Goal: Task Accomplishment & Management: Use online tool/utility

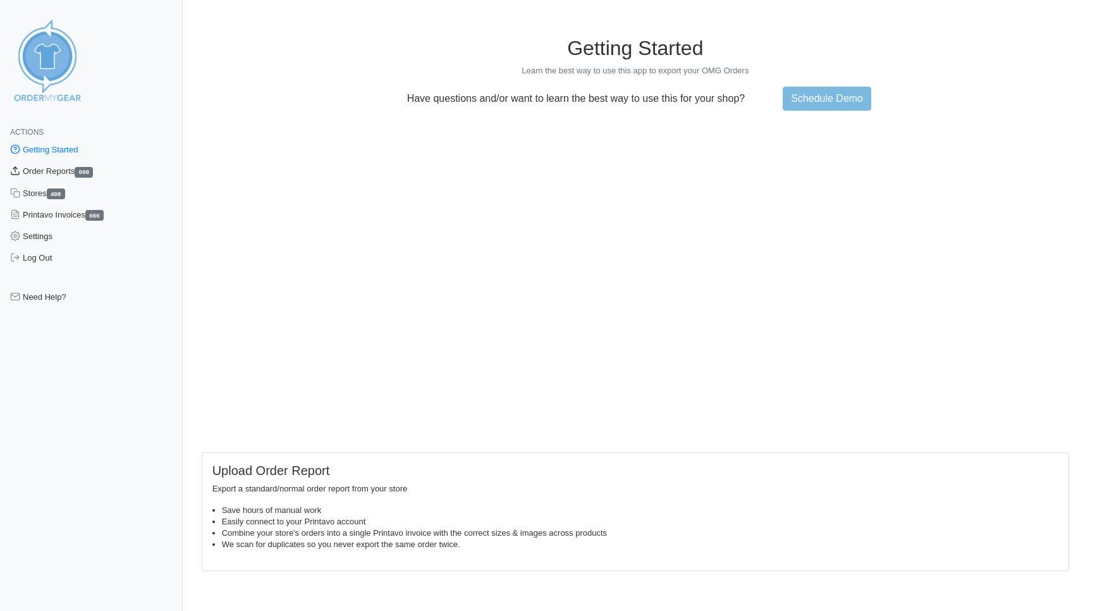
click at [55, 175] on link "Order Reports 668" at bounding box center [91, 172] width 183 height 22
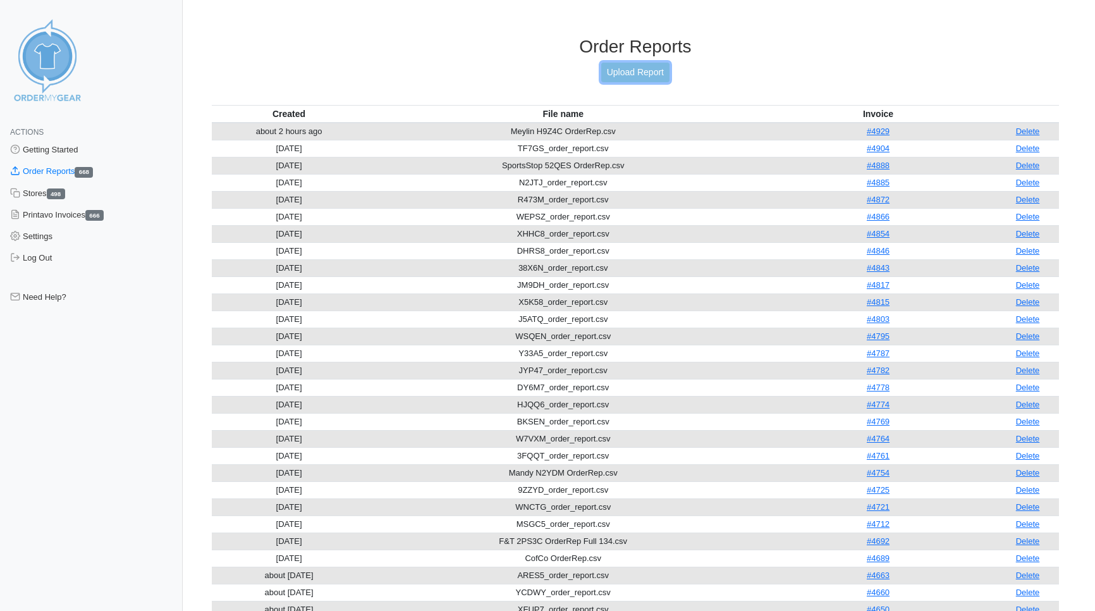
click at [620, 71] on link "Upload Report" at bounding box center [635, 73] width 68 height 20
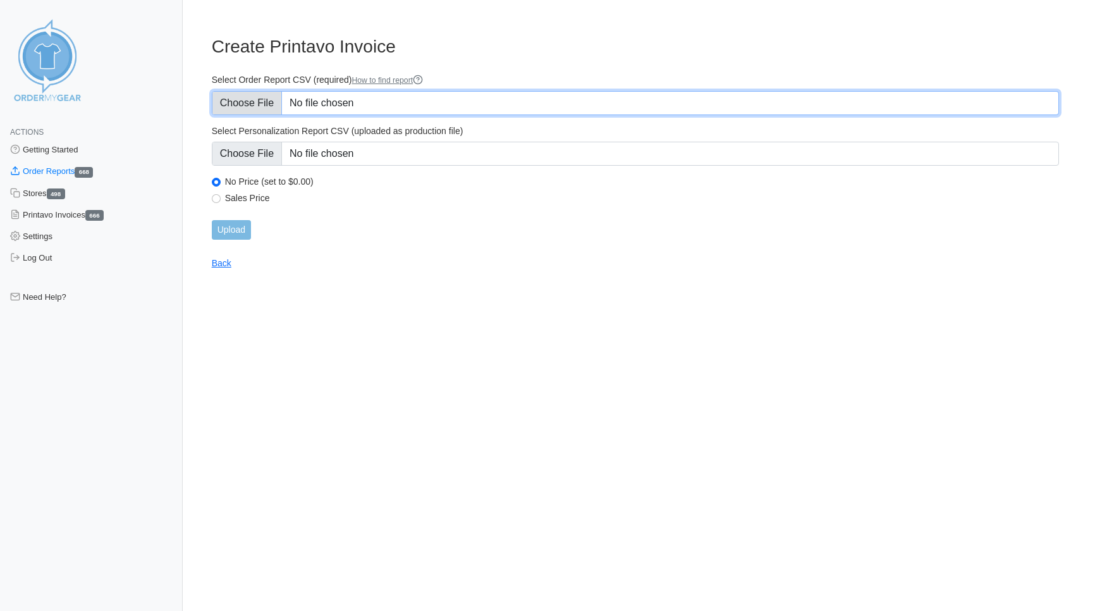
click at [231, 99] on input "Select Order Report CSV (required) How to find report" at bounding box center [635, 103] width 847 height 24
type input "C:\fakepath\2HNZ4_order_report.csv"
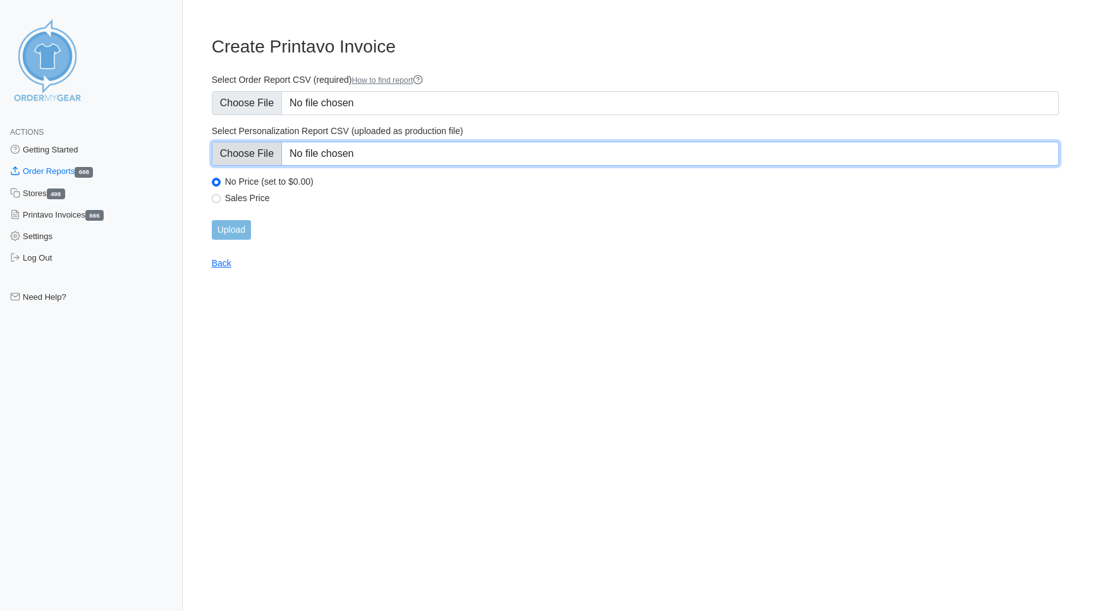
click at [259, 154] on input "Select Personalization Report CSV (uploaded as production file)" at bounding box center [635, 154] width 847 height 24
type input "C:\fakepath\2HNZ4_personalization_report.csv"
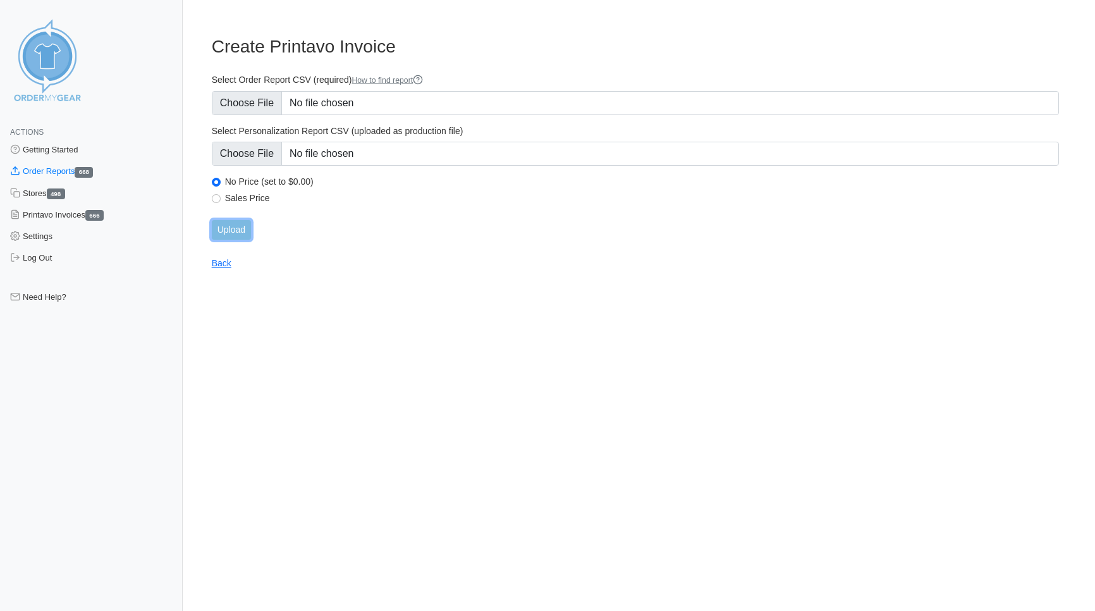
click at [231, 235] on input "Upload" at bounding box center [231, 230] width 39 height 20
